Goal: Use online tool/utility: Utilize a website feature to perform a specific function

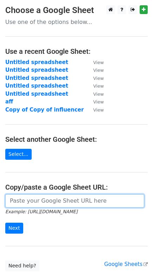
click at [37, 203] on input "url" at bounding box center [74, 200] width 139 height 13
paste input "https://docs.google.com/spreadsheets/d/1BH9weG00lkvESg5HcHU4uTfkXX5KBIiYuor2Lb2…"
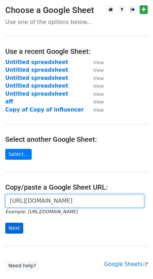
type input "https://docs.google.com/spreadsheets/d/1BH9weG00lkvESg5HcHU4uTfkXX5KBIiYuor2Lb2…"
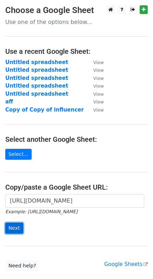
click at [9, 227] on input "Next" at bounding box center [14, 227] width 18 height 11
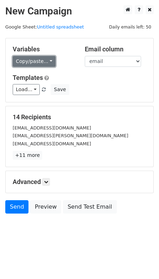
click at [43, 63] on link "Copy/paste..." at bounding box center [34, 61] width 43 height 11
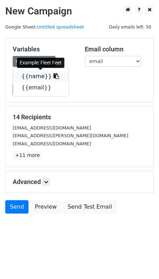
click at [41, 75] on link "{{name}}" at bounding box center [41, 76] width 56 height 11
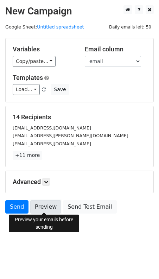
click at [42, 208] on link "Preview" at bounding box center [45, 206] width 31 height 13
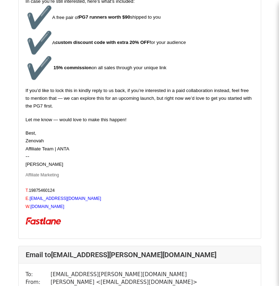
scroll to position [457, 0]
